Goal: Information Seeking & Learning: Check status

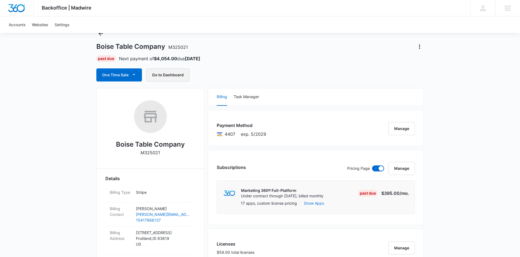
scroll to position [18, 0]
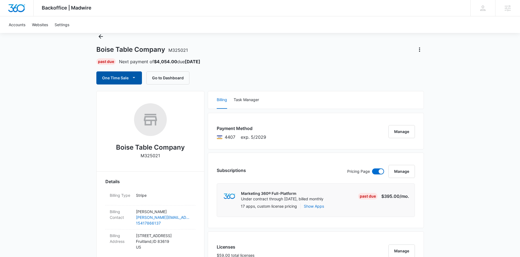
click at [109, 75] on button "One Time Sale" at bounding box center [119, 78] width 46 height 13
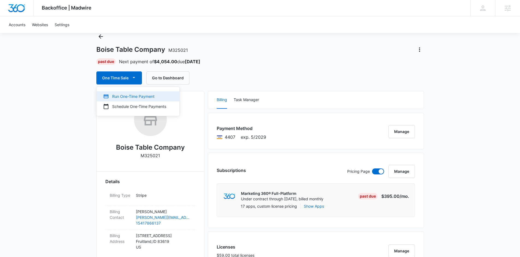
click at [131, 99] on div "Run One-Time Payment" at bounding box center [134, 97] width 63 height 6
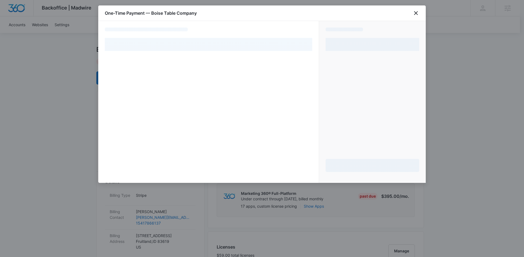
select select "pm_1RqaWWA4n8RTgNjUF49pfRYy"
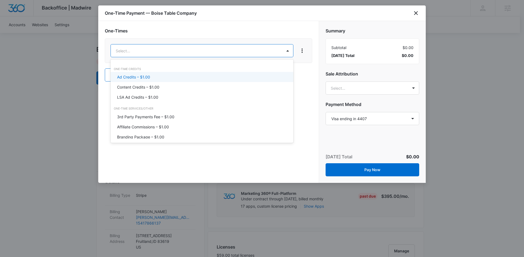
click at [146, 74] on div "Ad Credits – $1.00" at bounding box center [202, 77] width 183 height 10
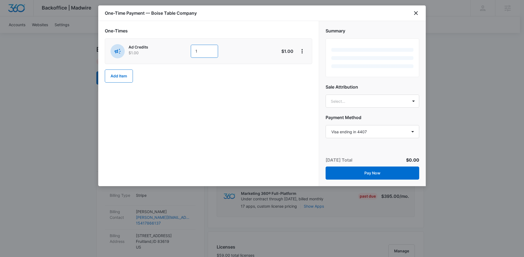
click at [193, 54] on input "1" at bounding box center [204, 51] width 27 height 13
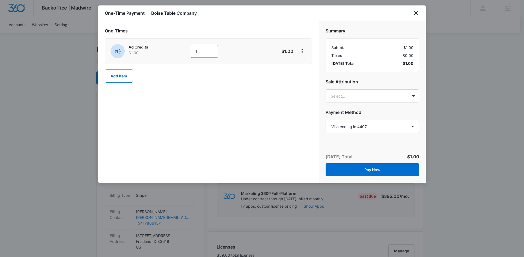
click at [206, 52] on input "1" at bounding box center [204, 51] width 27 height 13
type input "1200"
type input "m"
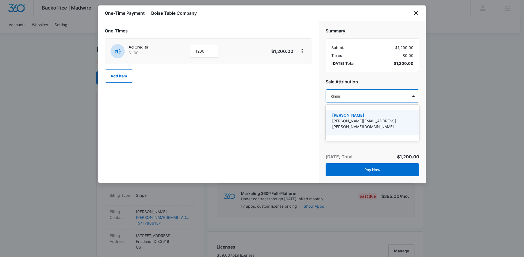
type input "[PERSON_NAME]"
click at [398, 120] on p "[PERSON_NAME][EMAIL_ADDRESS][PERSON_NAME][DOMAIN_NAME]" at bounding box center [371, 123] width 79 height 11
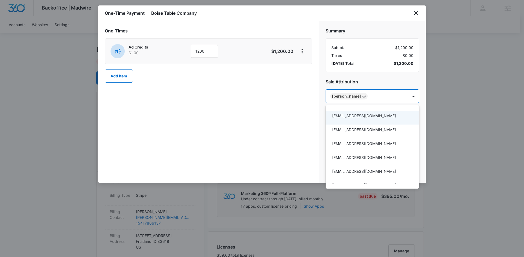
click at [271, 114] on div at bounding box center [262, 128] width 524 height 257
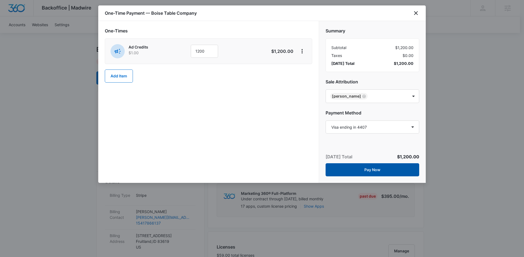
click at [376, 173] on button "Pay Now" at bounding box center [373, 170] width 94 height 13
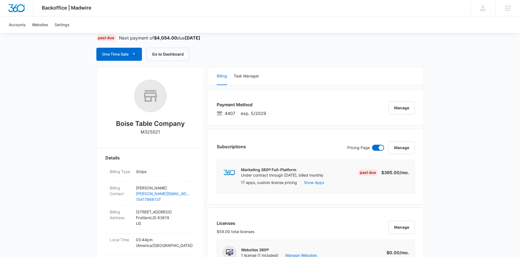
scroll to position [0, 0]
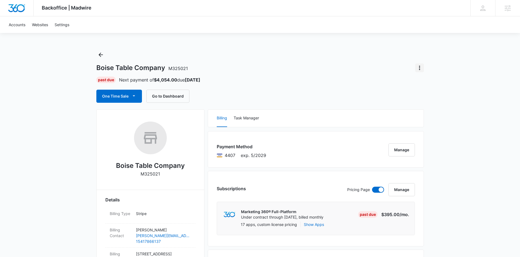
click at [419, 68] on icon "Actions" at bounding box center [419, 68] width 7 height 7
click at [360, 86] on div "Boise Table Company M325021 Close Account Past Due Next payment of $4,054.00 du…" at bounding box center [260, 77] width 328 height 52
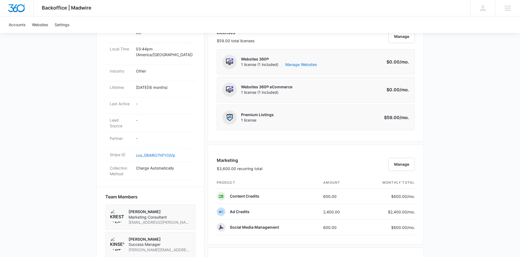
scroll to position [259, 0]
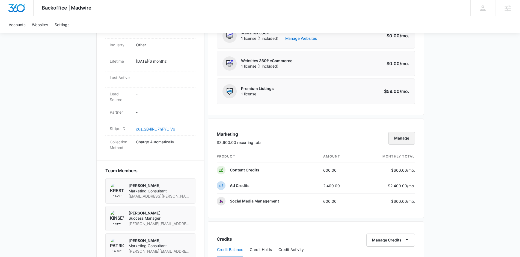
click at [404, 144] on button "Manage" at bounding box center [402, 138] width 26 height 13
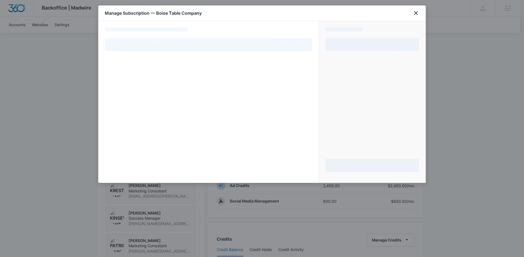
select select "pm_1RqaWWA4n8RTgNjUF49pfRYy"
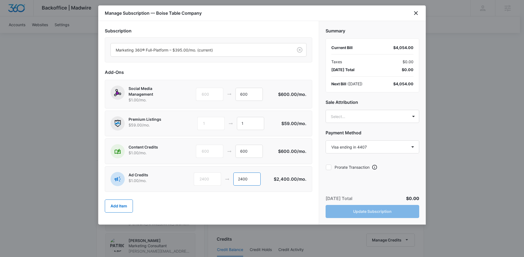
drag, startPoint x: 259, startPoint y: 180, endPoint x: 240, endPoint y: 180, distance: 19.4
click at [240, 180] on input "2400" at bounding box center [246, 179] width 27 height 13
click at [242, 179] on input "2400" at bounding box center [246, 179] width 27 height 13
drag, startPoint x: 242, startPoint y: 179, endPoint x: 237, endPoint y: 179, distance: 5.5
click at [237, 179] on input "3600" at bounding box center [247, 179] width 27 height 13
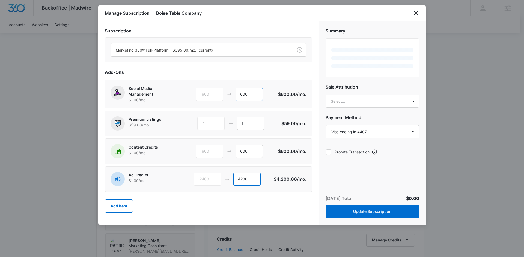
type input "4200"
drag, startPoint x: 251, startPoint y: 98, endPoint x: 238, endPoint y: 95, distance: 13.2
click at [238, 95] on input "600" at bounding box center [249, 94] width 27 height 13
type input "0"
click at [349, 99] on body "Backoffice | Madwire Apps Settings KS Kinsey Smith [EMAIL_ADDRESS][PERSON_NAME]…" at bounding box center [262, 172] width 524 height 862
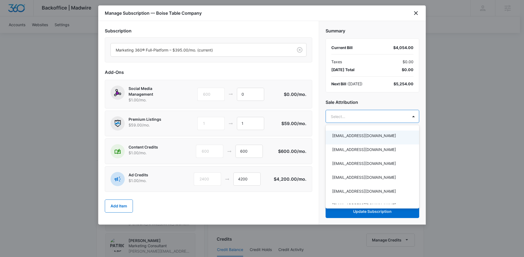
type input ","
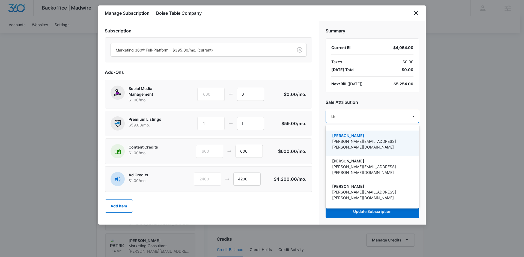
type input "kinse"
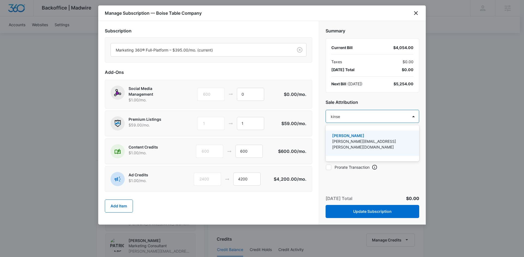
click at [361, 140] on p "[PERSON_NAME][EMAIL_ADDRESS][PERSON_NAME][DOMAIN_NAME]" at bounding box center [371, 144] width 79 height 11
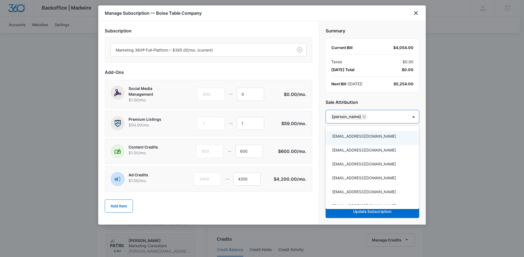
click at [386, 97] on div at bounding box center [262, 128] width 524 height 257
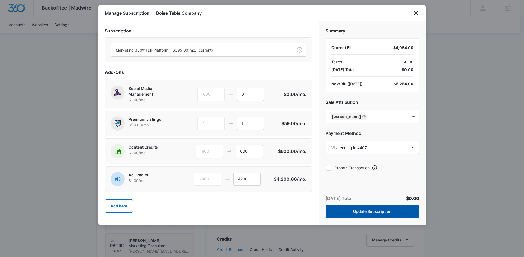
click at [374, 212] on button "Update Subscription" at bounding box center [373, 211] width 94 height 13
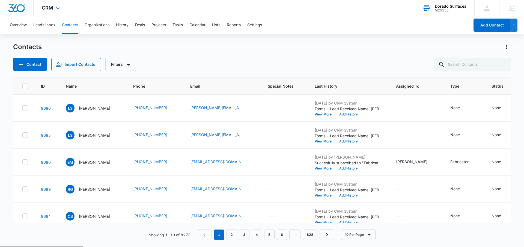
click at [435, 7] on div "Dorado Surfaces M25553 Your Accounts View All" at bounding box center [444, 8] width 60 height 16
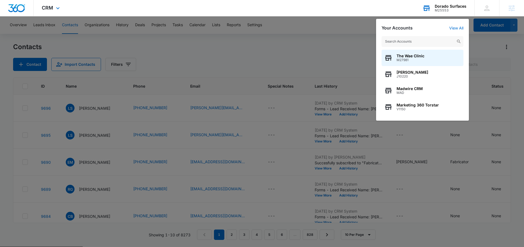
click at [392, 39] on input "text" at bounding box center [423, 41] width 82 height 11
click at [395, 45] on input "text" at bounding box center [423, 41] width 82 height 11
drag, startPoint x: 258, startPoint y: 37, endPoint x: 218, endPoint y: 35, distance: 39.9
click at [257, 36] on div at bounding box center [262, 123] width 524 height 247
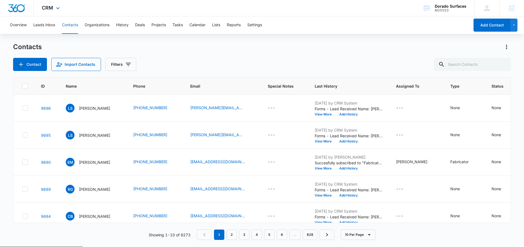
click at [63, 7] on div "CRM Apps Reputation Websites Forms CRM Email Social Shop Payments POS Content A…" at bounding box center [52, 8] width 36 height 16
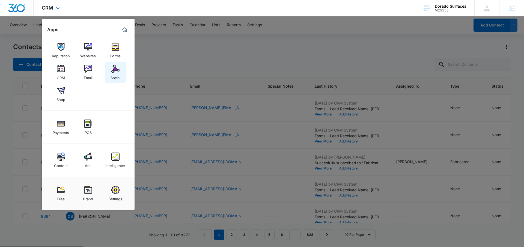
click at [115, 69] on img at bounding box center [115, 69] width 8 height 8
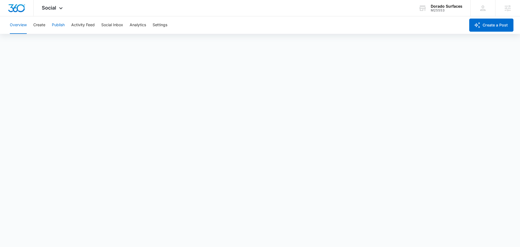
click at [59, 32] on button "Publish" at bounding box center [58, 24] width 13 height 17
click at [433, 11] on div "M25553" at bounding box center [447, 10] width 32 height 4
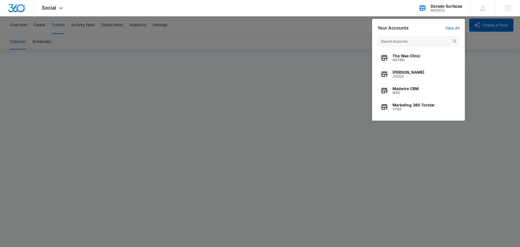
type input "p"
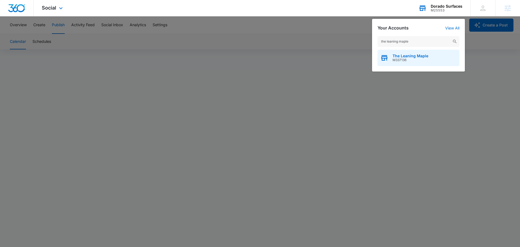
type input "the leaning maple"
click at [405, 55] on span "The Leaning Maple" at bounding box center [411, 56] width 36 height 4
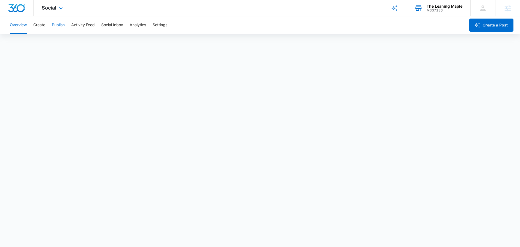
click at [55, 24] on button "Publish" at bounding box center [58, 24] width 13 height 17
click at [434, 7] on div "The Leaning Maple" at bounding box center [445, 6] width 36 height 4
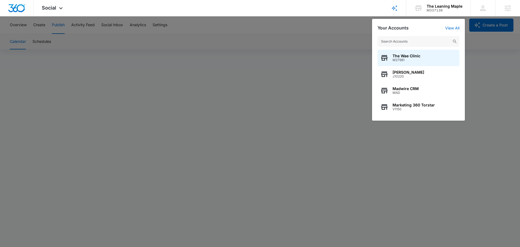
click at [414, 38] on input "text" at bounding box center [419, 41] width 82 height 11
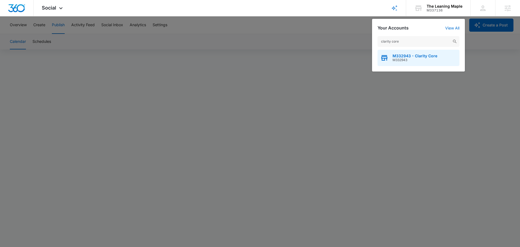
type input "clarity core"
click at [408, 55] on span "M332943 - Clarity Core" at bounding box center [415, 56] width 45 height 4
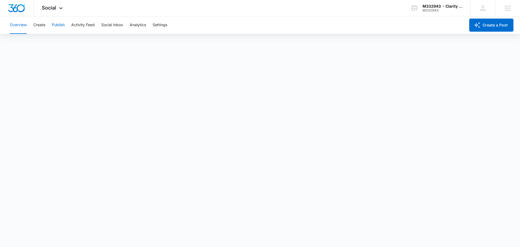
click at [62, 23] on button "Publish" at bounding box center [58, 24] width 13 height 17
click at [54, 6] on span "Social" at bounding box center [49, 8] width 14 height 6
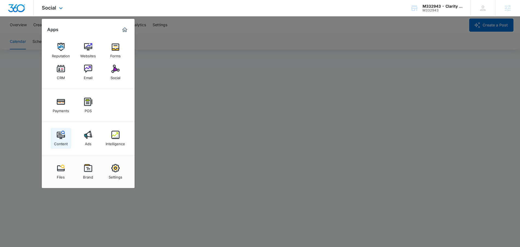
click at [65, 146] on div "Content" at bounding box center [61, 142] width 14 height 7
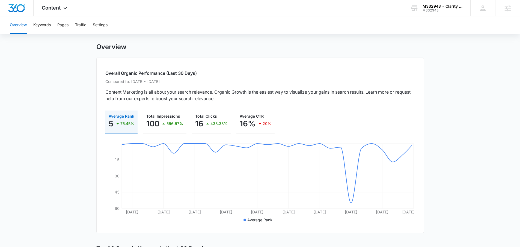
scroll to position [42, 0]
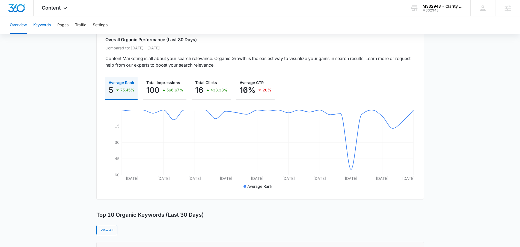
click at [35, 25] on button "Keywords" at bounding box center [41, 24] width 17 height 17
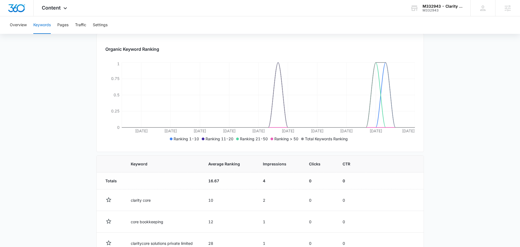
scroll to position [102, 0]
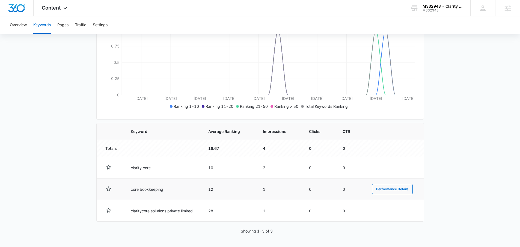
click at [141, 191] on td "core bookkeeping" at bounding box center [163, 190] width 78 height 22
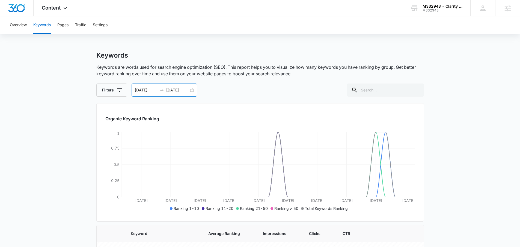
click at [190, 89] on div "08/15/2025 09/14/2025" at bounding box center [165, 90] width 66 height 13
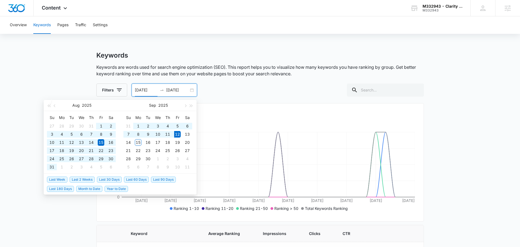
click at [64, 188] on span "Last 180 Days" at bounding box center [60, 189] width 27 height 6
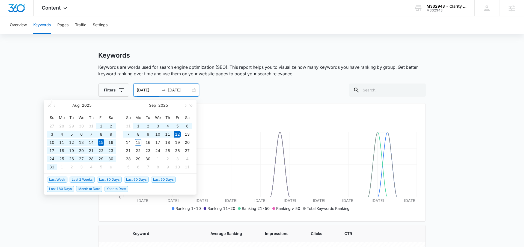
type input "03/16/2025"
type input "09/12/2025"
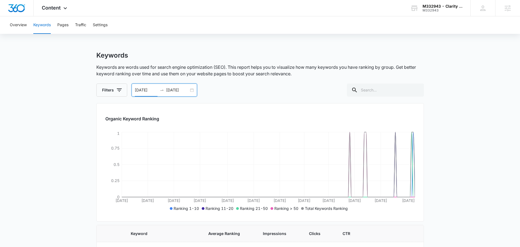
click at [459, 140] on main "Keywords Keywords are words used for search engine optimization (SEO). This rep…" at bounding box center [260, 210] width 520 height 319
click at [454, 132] on main "Keywords Keywords are words used for search engine optimization (SEO). This rep…" at bounding box center [260, 210] width 520 height 319
click at [80, 26] on button "Traffic" at bounding box center [80, 24] width 11 height 17
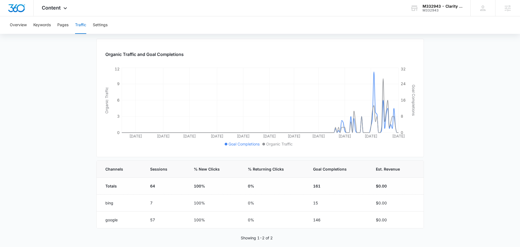
scroll to position [58, 0]
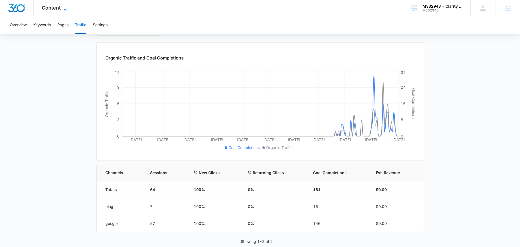
click at [55, 7] on span "Content" at bounding box center [51, 8] width 19 height 6
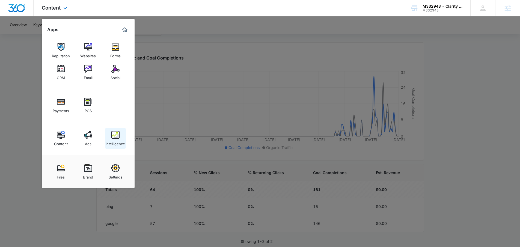
click at [117, 139] on div "Intelligence" at bounding box center [115, 142] width 19 height 7
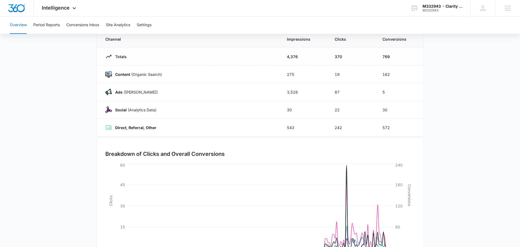
scroll to position [53, 0]
click at [422, 98] on td "5" at bounding box center [400, 91] width 48 height 18
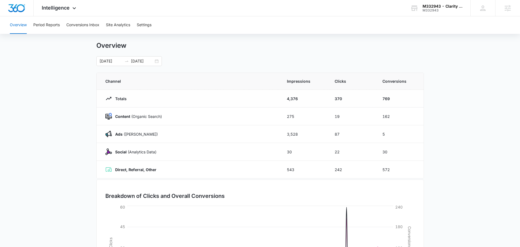
scroll to position [0, 0]
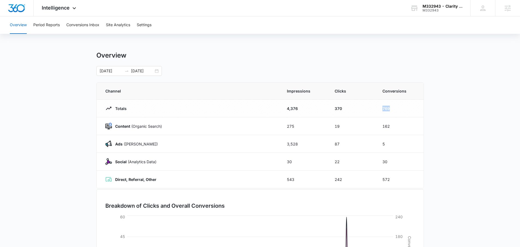
drag, startPoint x: 391, startPoint y: 109, endPoint x: 376, endPoint y: 109, distance: 14.7
click at [376, 109] on td "769" at bounding box center [400, 109] width 48 height 18
click at [438, 102] on main "Overview 03/16/2025 09/12/2025 Channel Impressions Clicks Conversions Totals 4,…" at bounding box center [260, 194] width 520 height 287
drag, startPoint x: 344, startPoint y: 109, endPoint x: 330, endPoint y: 110, distance: 13.9
click at [330, 110] on td "370" at bounding box center [352, 109] width 48 height 18
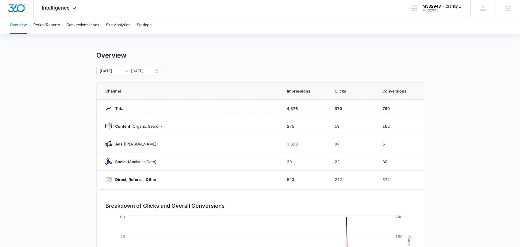
click at [484, 109] on main "Overview 03/16/2025 09/12/2025 Channel Impressions Clicks Conversions Totals 4,…" at bounding box center [260, 194] width 520 height 287
click at [79, 26] on button "Conversions Inbox" at bounding box center [82, 24] width 33 height 17
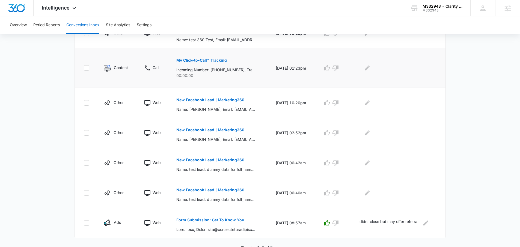
scroll to position [227, 0]
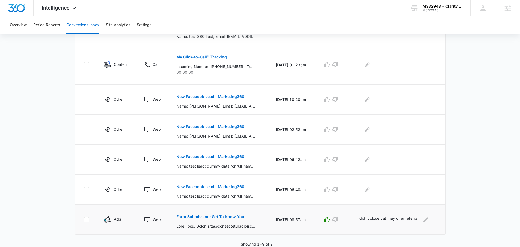
click at [209, 216] on p "Form Submission: Get To Know You" at bounding box center [210, 217] width 68 height 4
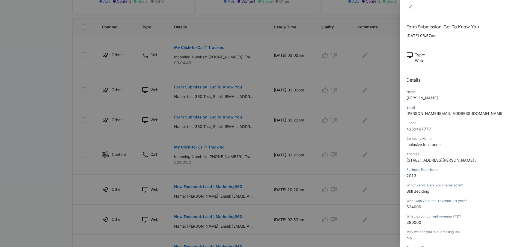
scroll to position [133, 0]
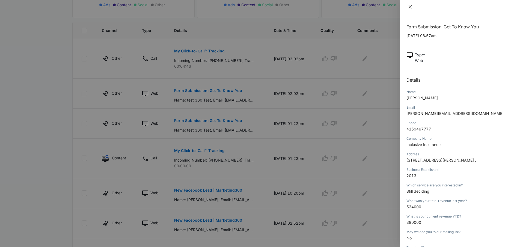
click at [411, 6] on icon "close" at bounding box center [410, 6] width 3 height 3
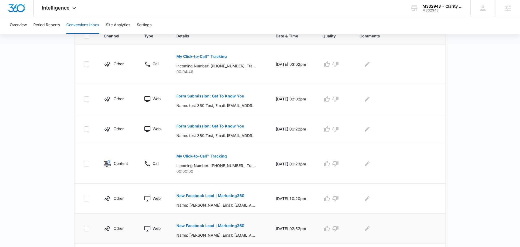
scroll to position [0, 0]
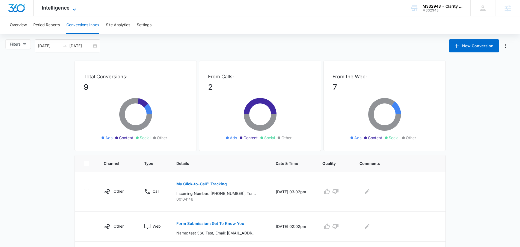
click at [71, 9] on icon at bounding box center [74, 9] width 7 height 7
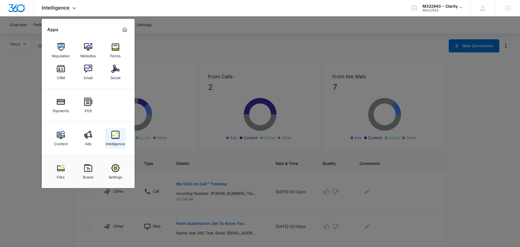
click at [115, 142] on div "Intelligence" at bounding box center [115, 142] width 19 height 7
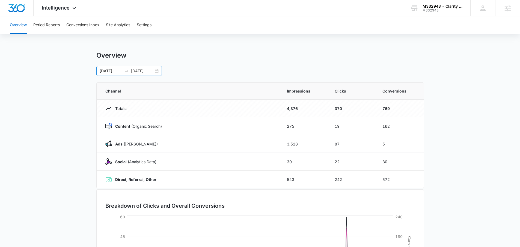
click at [158, 72] on div "03/16/2025 09/12/2025" at bounding box center [129, 71] width 66 height 10
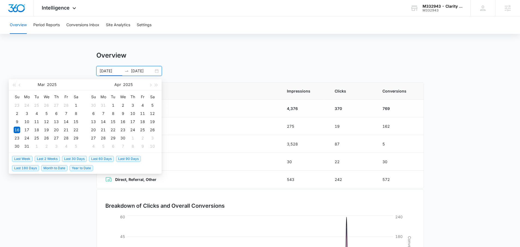
click at [41, 159] on span "Last 2 Weeks" at bounding box center [47, 159] width 25 height 6
type input "08/31/2025"
type input "09/14/2025"
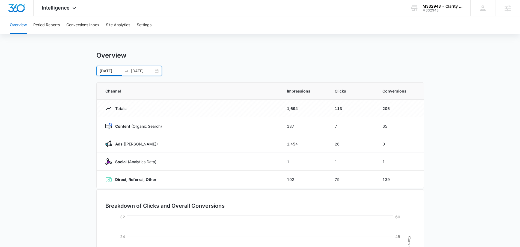
click at [205, 87] on th "Channel" at bounding box center [189, 91] width 184 height 17
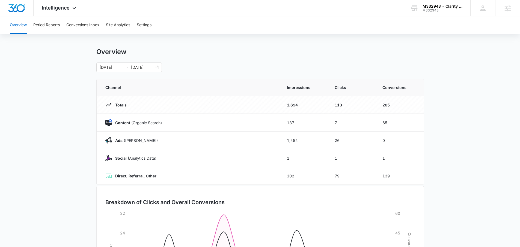
scroll to position [9, 0]
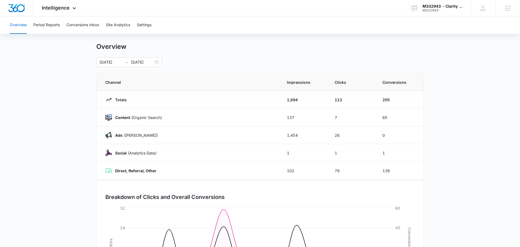
click at [441, 80] on main "Overview 08/31/2025 09/14/2025 Aug 2025 Su Mo Tu We Th Fr Sa 27 28 29 30 31 1 2…" at bounding box center [260, 186] width 520 height 287
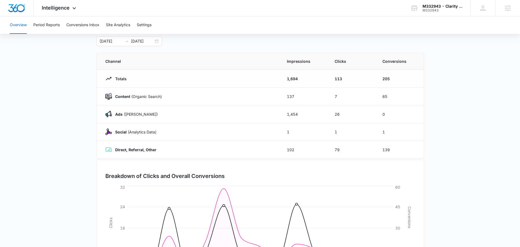
scroll to position [0, 0]
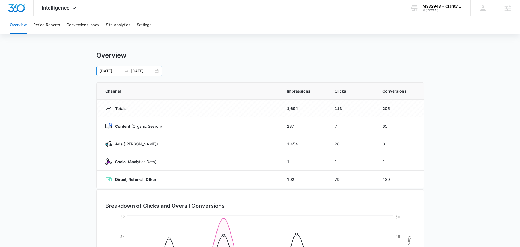
click at [158, 70] on div "08/31/2025 09/14/2025" at bounding box center [129, 71] width 66 height 10
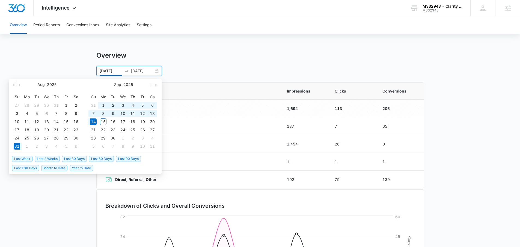
click at [191, 71] on div "08/31/2025 09/14/2025 Aug 2025 Su Mo Tu We Th Fr Sa 27 28 29 30 31 1 2 3 4 5 6 …" at bounding box center [260, 71] width 328 height 10
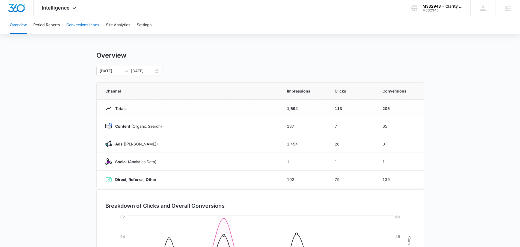
click at [82, 29] on button "Conversions Inbox" at bounding box center [82, 24] width 33 height 17
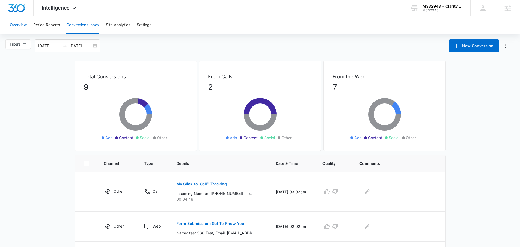
click at [16, 28] on button "Overview" at bounding box center [18, 24] width 17 height 17
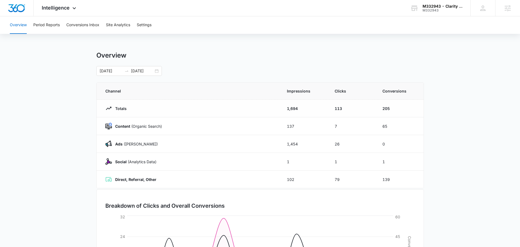
scroll to position [91, 0]
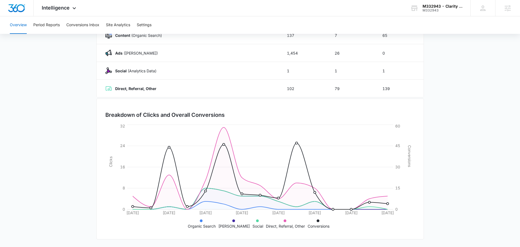
click at [437, 81] on main "Overview 08/31/2025 09/14/2025 Channel Impressions Clicks Conversions Totals 1,…" at bounding box center [260, 103] width 520 height 287
click at [496, 88] on main "Overview 08/31/2025 09/14/2025 Channel Impressions Clicks Conversions Totals 1,…" at bounding box center [260, 103] width 520 height 287
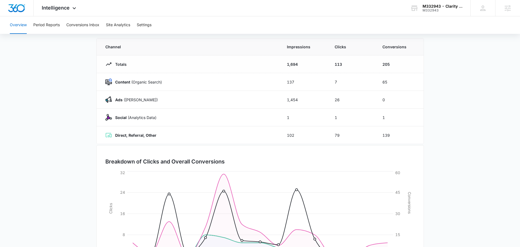
scroll to position [45, 0]
click at [474, 129] on main "Overview 08/31/2025 09/14/2025 Channel Impressions Clicks Conversions Totals 1,…" at bounding box center [260, 149] width 520 height 287
click at [58, 11] on div "Intelligence Apps Reputation Websites Forms CRM Email Social Payments POS Conte…" at bounding box center [60, 8] width 52 height 16
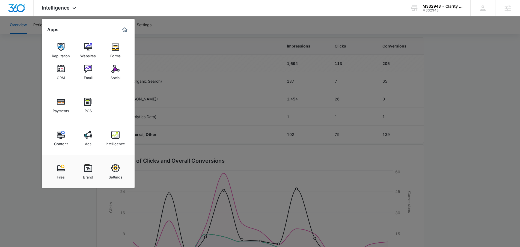
click at [185, 76] on div at bounding box center [260, 123] width 520 height 247
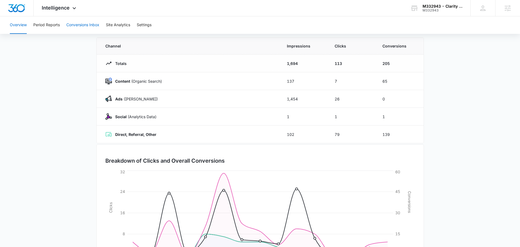
click at [69, 29] on button "Conversions Inbox" at bounding box center [82, 24] width 33 height 17
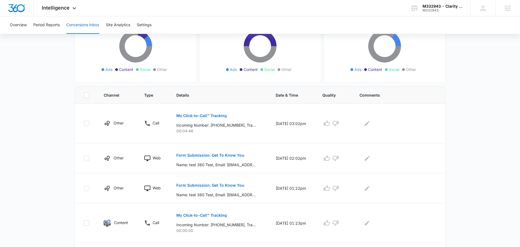
scroll to position [69, 0]
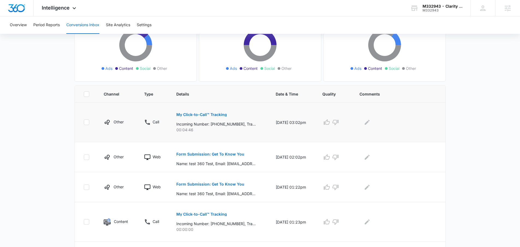
click at [180, 115] on p "My Click-to-Call™ Tracking" at bounding box center [201, 115] width 51 height 4
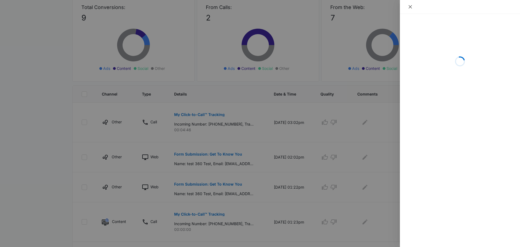
click at [410, 5] on icon "close" at bounding box center [410, 7] width 4 height 4
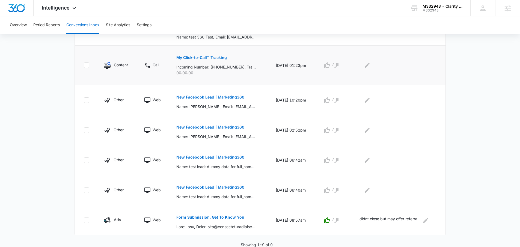
scroll to position [227, 0]
click at [195, 95] on p "New Facebook Lead | Marketing360" at bounding box center [210, 97] width 68 height 4
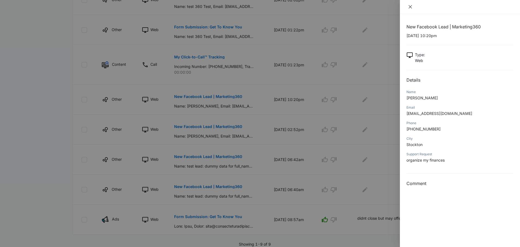
click at [410, 8] on icon "close" at bounding box center [410, 7] width 4 height 4
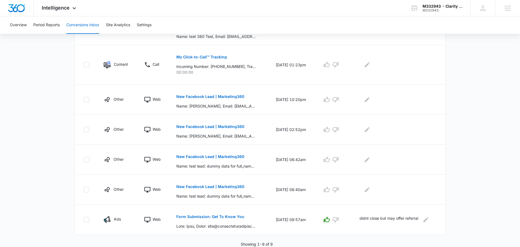
click at [502, 105] on main "Filters 08/16/2025 09/15/2025 New Conversion Total Conversions: 9 Ads Content S…" at bounding box center [260, 30] width 520 height 434
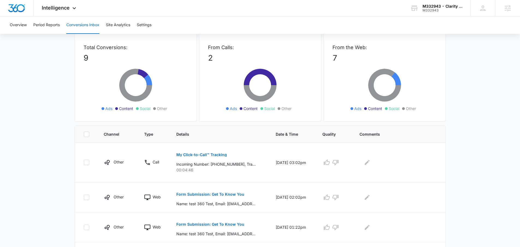
scroll to position [0, 0]
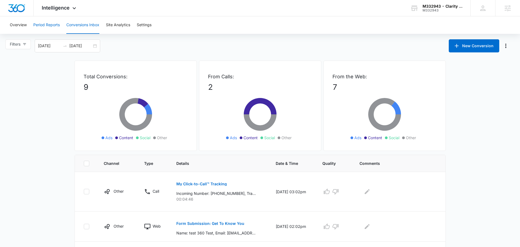
click at [43, 27] on button "Period Reports" at bounding box center [46, 24] width 26 height 17
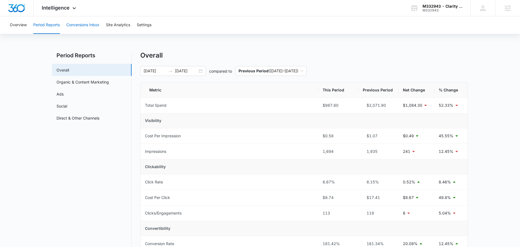
click at [78, 22] on button "Conversions Inbox" at bounding box center [82, 24] width 33 height 17
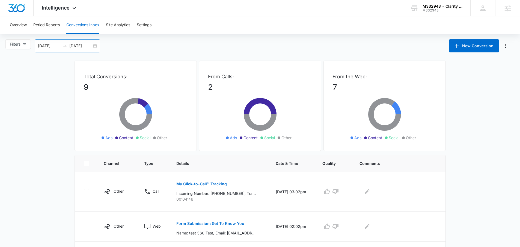
click at [94, 49] on div "08/16/2025 09/15/2025" at bounding box center [68, 45] width 66 height 13
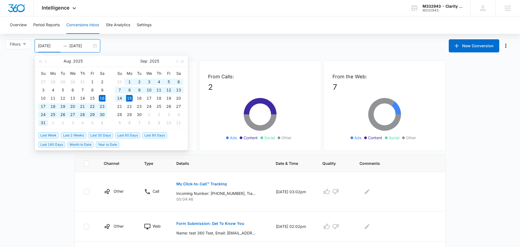
click at [95, 46] on div "08/16/2025 09/15/2025" at bounding box center [68, 45] width 66 height 13
type input "08/16/2025"
click at [95, 133] on span "Last 30 Days" at bounding box center [100, 135] width 25 height 6
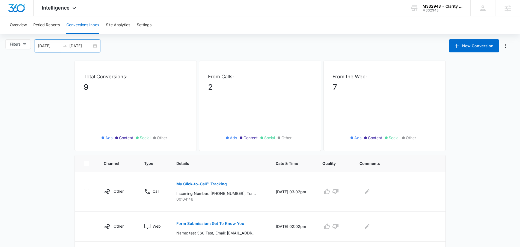
click at [92, 46] on input "09/15/2025" at bounding box center [80, 46] width 23 height 6
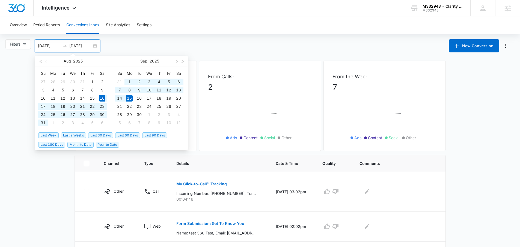
type input "09/15/2025"
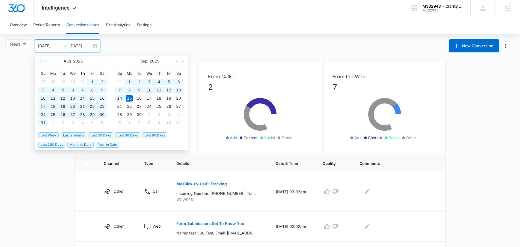
click at [57, 144] on span "Last 180 Days" at bounding box center [51, 145] width 27 height 6
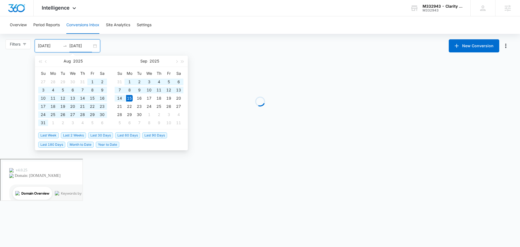
type input "03/19/2025"
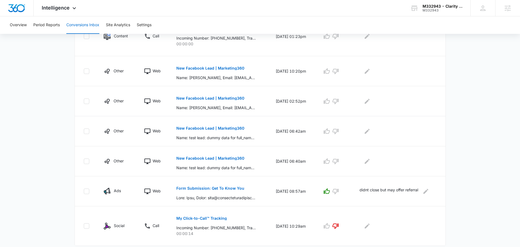
scroll to position [271, 0]
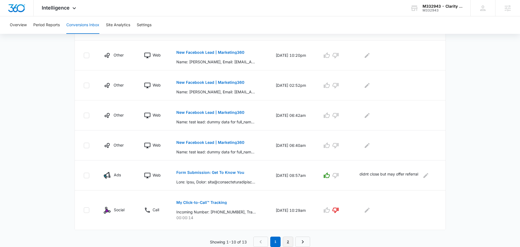
click at [289, 241] on link "2" at bounding box center [288, 242] width 10 height 10
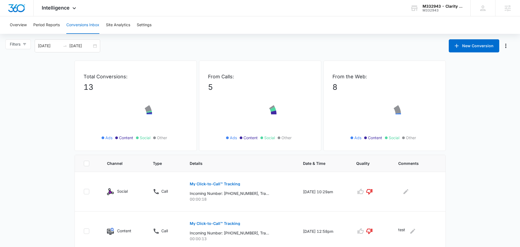
scroll to position [51, 0]
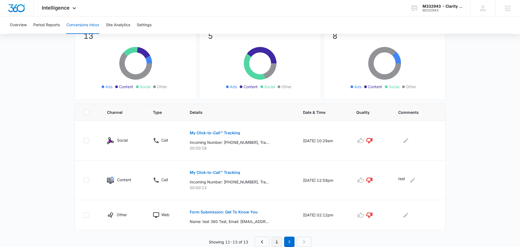
click at [275, 238] on link "1" at bounding box center [277, 242] width 10 height 10
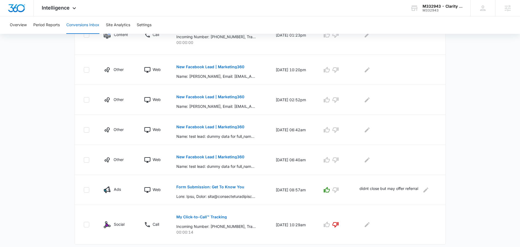
scroll to position [271, 0]
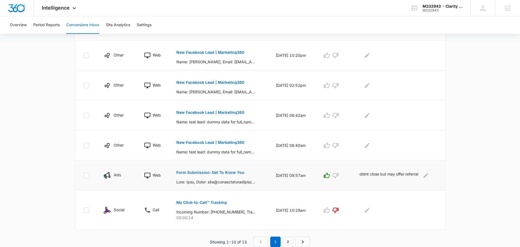
click at [223, 171] on p "Form Submission: Get To Know You" at bounding box center [210, 173] width 68 height 4
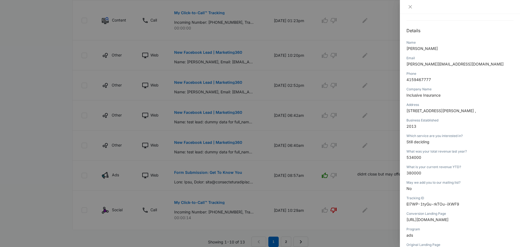
scroll to position [108, 0]
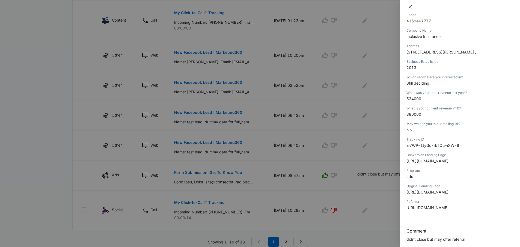
click at [411, 6] on icon "close" at bounding box center [410, 7] width 4 height 4
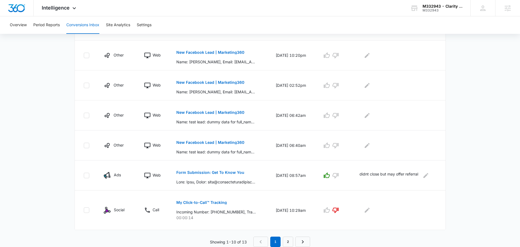
click at [71, 176] on div "Total Conversions: 13 Ads Content Social Other From Calls: 5 Ads Content Social…" at bounding box center [260, 18] width 382 height 457
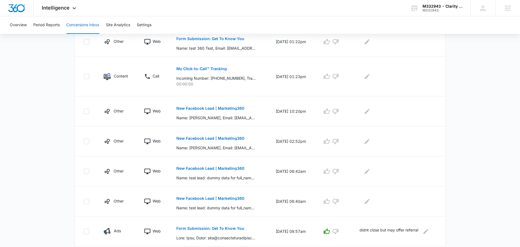
scroll to position [86, 0]
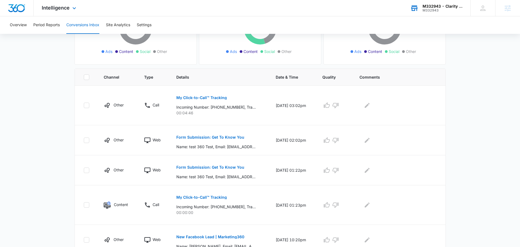
click at [423, 9] on div "M332943" at bounding box center [443, 10] width 40 height 4
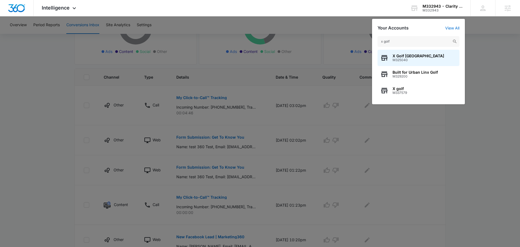
type input "x golf"
click at [416, 55] on span "X Golf Fredericksburg" at bounding box center [419, 56] width 52 height 4
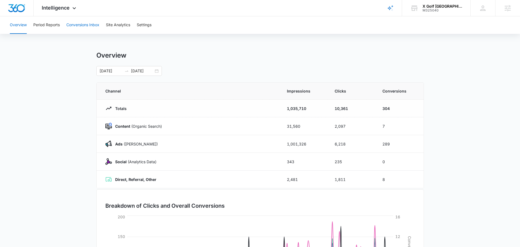
click at [67, 22] on button "Conversions Inbox" at bounding box center [82, 24] width 33 height 17
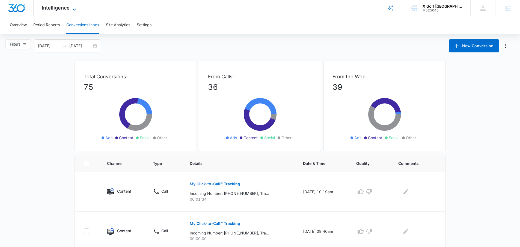
click at [75, 7] on icon at bounding box center [74, 9] width 7 height 7
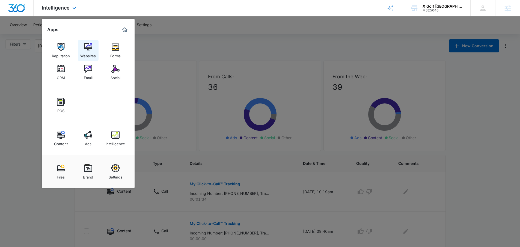
click at [90, 52] on div "Websites" at bounding box center [88, 54] width 16 height 7
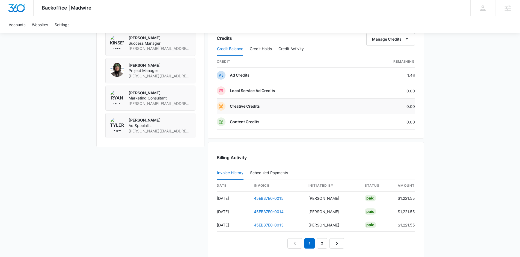
scroll to position [109, 0]
